Goal: Task Accomplishment & Management: Manage account settings

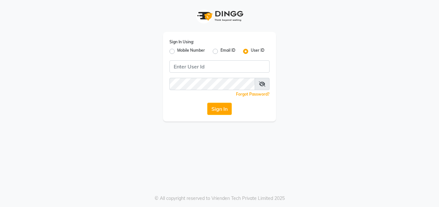
click at [177, 51] on label "Mobile Number" at bounding box center [191, 51] width 28 height 8
click at [177, 51] on input "Mobile Number" at bounding box center [179, 49] width 4 height 4
radio input "true"
radio input "false"
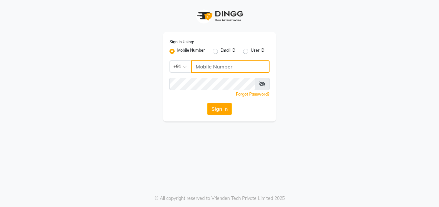
click at [224, 72] on input "Username" at bounding box center [230, 66] width 79 height 12
type input "9160000048"
click at [265, 85] on icon at bounding box center [262, 83] width 6 height 5
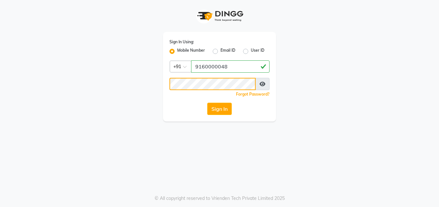
click at [207, 103] on button "Sign In" at bounding box center [219, 109] width 25 height 12
click at [216, 106] on button "Sign In" at bounding box center [219, 109] width 25 height 12
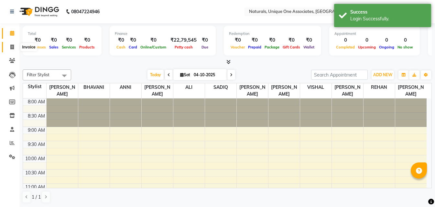
click at [8, 44] on span at bounding box center [11, 47] width 11 height 7
select select "service"
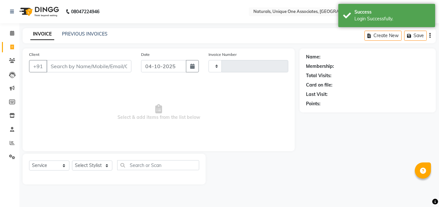
type input "2262"
select select "5857"
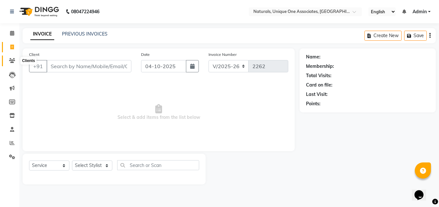
click at [11, 61] on icon at bounding box center [12, 60] width 6 height 5
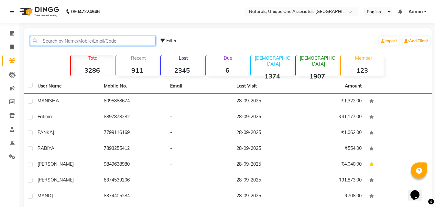
click at [63, 44] on input "text" at bounding box center [92, 41] width 125 height 10
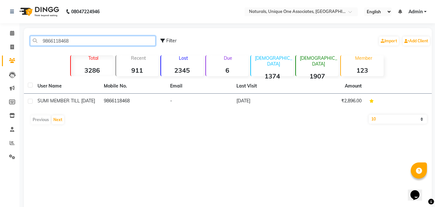
type input "9866118468"
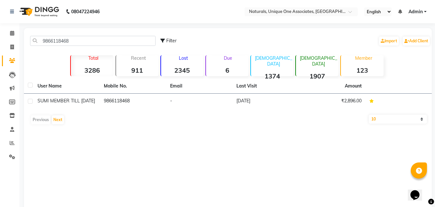
click at [155, 136] on div "9866118468 Filter Import Add Client Total 3286 Recent 911 Lost 2345 Due 6 [DEMO…" at bounding box center [227, 125] width 407 height 194
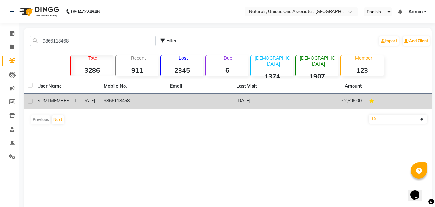
click at [248, 96] on td "[DATE]" at bounding box center [265, 102] width 66 height 16
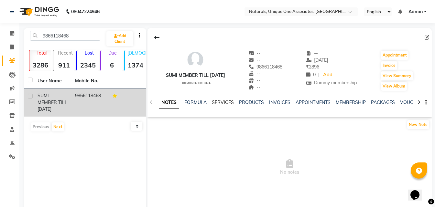
click at [216, 104] on link "SERVICES" at bounding box center [223, 103] width 22 height 6
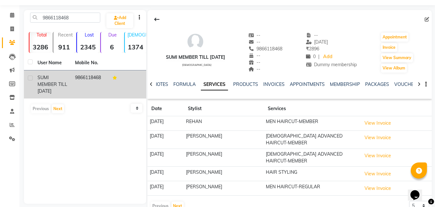
scroll to position [27, 0]
